Goal: Find specific page/section: Find specific page/section

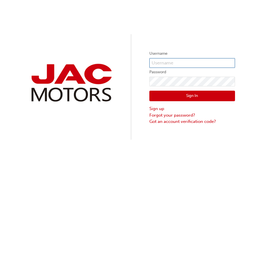
click at [163, 62] on input "text" at bounding box center [192, 63] width 86 height 10
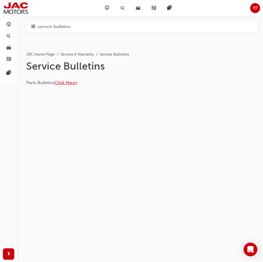
click at [66, 84] on span "Click Here>" at bounding box center [66, 82] width 23 height 5
